Goal: Download file/media

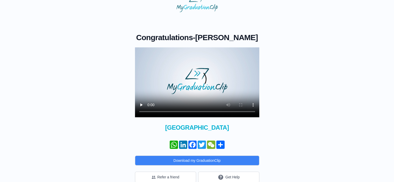
scroll to position [32, 0]
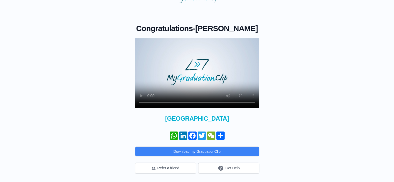
click at [330, 59] on div "Congratulations - [PERSON_NAME] × Share your GraduationClip now! WhatsApp Linke…" at bounding box center [197, 88] width 378 height 171
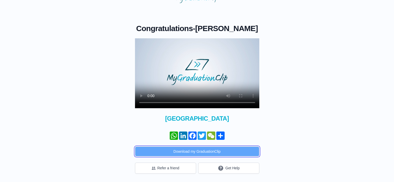
click at [229, 152] on button "Download my GraduationClip" at bounding box center [197, 152] width 124 height 10
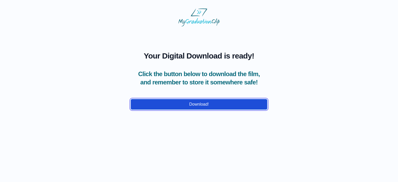
click at [166, 110] on button "Download!" at bounding box center [199, 104] width 137 height 11
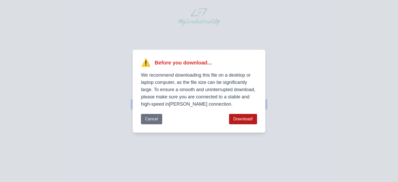
click at [242, 121] on button "Download!" at bounding box center [243, 119] width 28 height 10
